Goal: Task Accomplishment & Management: Manage account settings

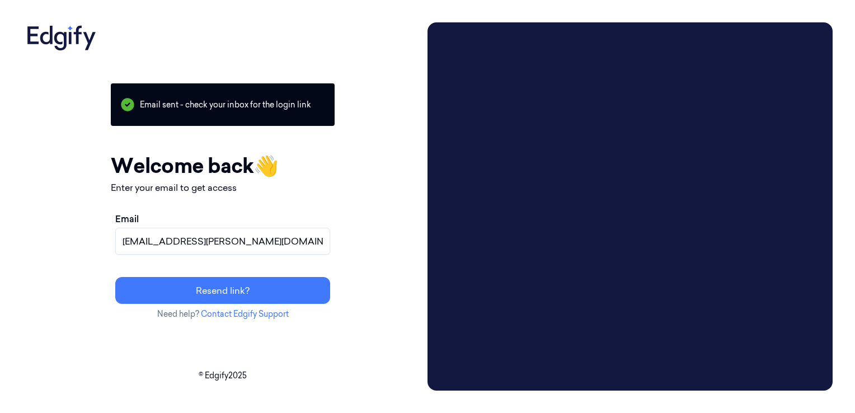
click at [266, 234] on input "[EMAIL_ADDRESS][PERSON_NAME][DOMAIN_NAME]" at bounding box center [222, 241] width 215 height 27
paste input "[EMAIL_ADDRESS][PERSON_NAME][DOMAIN_NAME]"
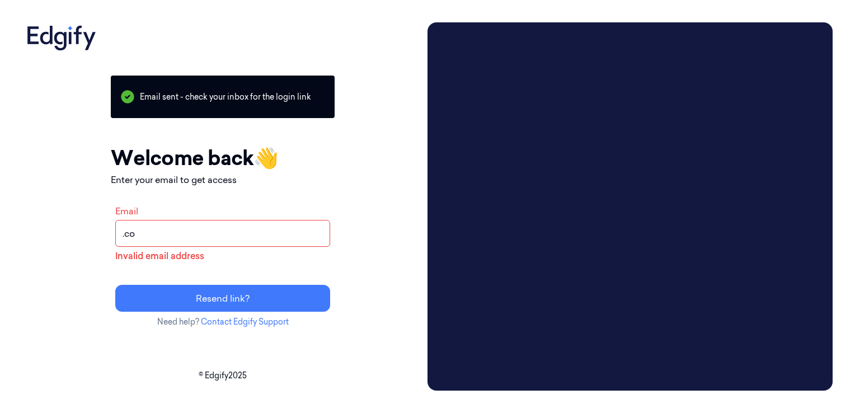
click at [184, 237] on input ".co" at bounding box center [222, 233] width 215 height 27
type input "."
click at [246, 235] on input "Email" at bounding box center [222, 233] width 215 height 27
paste input "[EMAIL_ADDRESS][PERSON_NAME][DOMAIN_NAME]"
click at [411, 280] on div "Your session expired - please log in again Email sent - check your inbox for th…" at bounding box center [222, 206] width 401 height 368
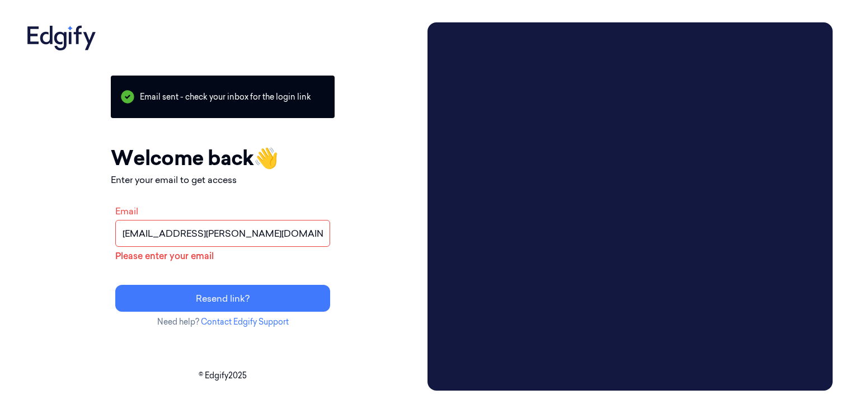
click at [329, 228] on input "[EMAIL_ADDRESS][PERSON_NAME][DOMAIN_NAME]" at bounding box center [222, 233] width 215 height 27
click at [423, 261] on div "Your session expired - please log in again Email sent - check your inbox for th…" at bounding box center [222, 206] width 401 height 368
click at [423, 263] on div "Your session expired - please log in again Email sent - check your inbox for th…" at bounding box center [222, 206] width 401 height 368
click at [325, 238] on input "[EMAIL_ADDRESS][PERSON_NAME][DOMAIN_NAME]" at bounding box center [222, 233] width 215 height 27
type input "t"
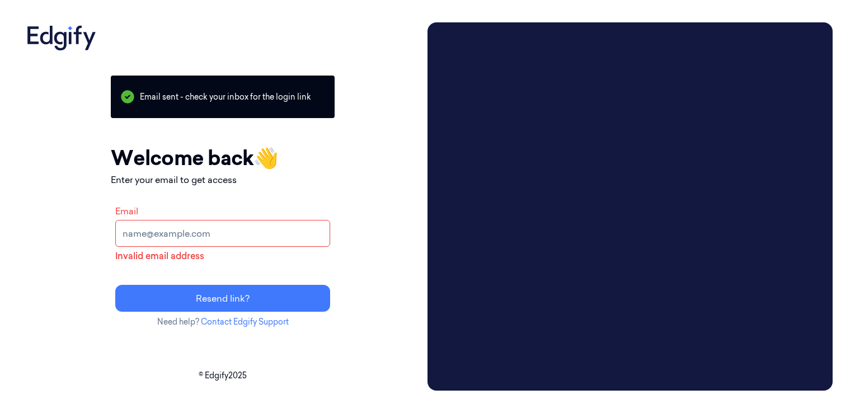
click at [253, 234] on input "Email" at bounding box center [222, 233] width 215 height 27
paste input "[EMAIL_ADDRESS][PERSON_NAME][DOMAIN_NAME]"
type input "[EMAIL_ADDRESS][PERSON_NAME][DOMAIN_NAME]"
click at [398, 282] on div "Your session expired - please log in again Email sent - check your inbox for th…" at bounding box center [222, 206] width 401 height 368
